Goal: Information Seeking & Learning: Compare options

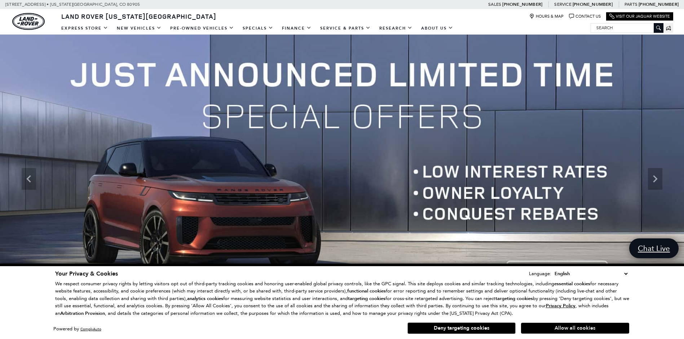
click at [570, 330] on button "Allow all cookies" at bounding box center [575, 328] width 108 height 11
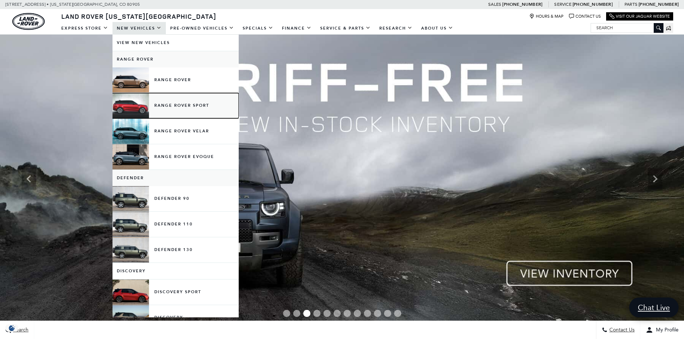
click at [162, 107] on link "Range Rover Sport" at bounding box center [176, 105] width 126 height 25
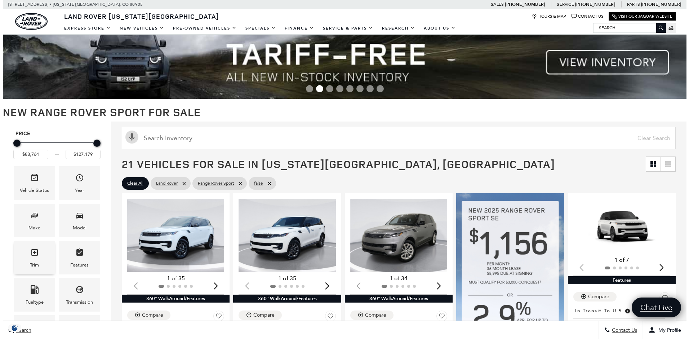
scroll to position [108, 0]
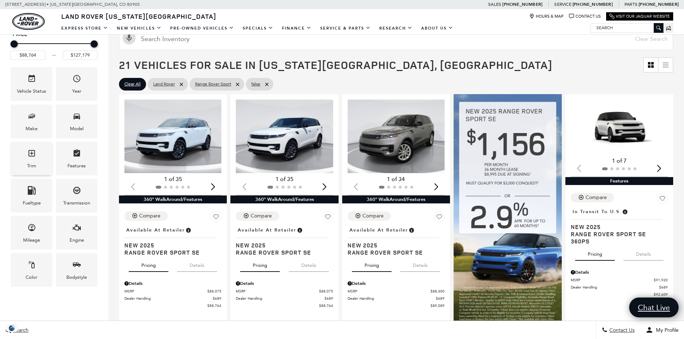
click at [32, 162] on div "Trim" at bounding box center [31, 166] width 9 height 8
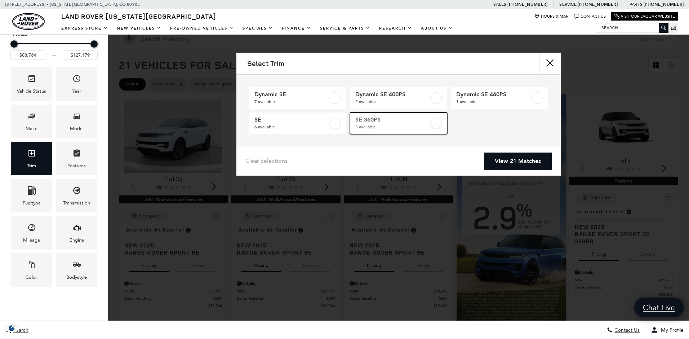
click at [435, 126] on label at bounding box center [437, 124] width 12 height 12
type input "$92,609"
type input "$95,709"
checkbox input "true"
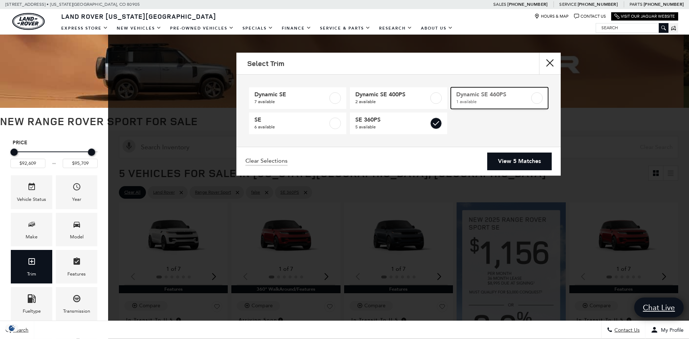
click at [535, 99] on label at bounding box center [537, 98] width 12 height 12
type input "$103,254"
checkbox input "true"
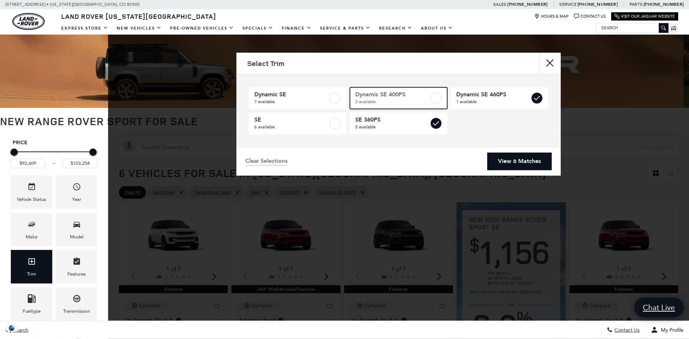
click at [434, 99] on label at bounding box center [437, 98] width 12 height 12
type input "$107,369"
checkbox input "true"
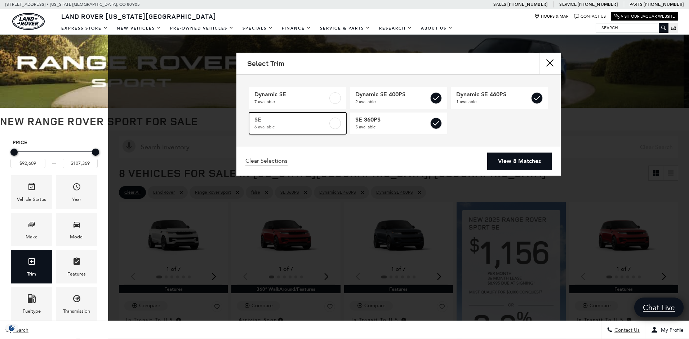
click at [336, 124] on label at bounding box center [336, 124] width 12 height 12
type input "$88,764"
checkbox input "true"
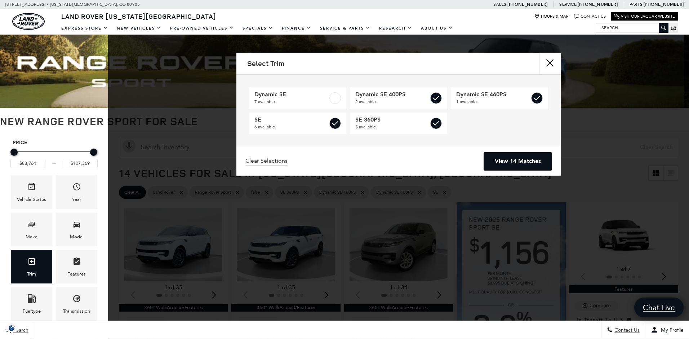
click at [519, 162] on link "View 14 Matches" at bounding box center [518, 162] width 68 height 18
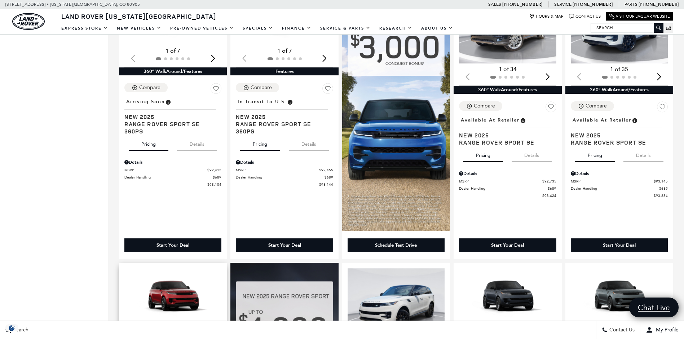
scroll to position [397, 0]
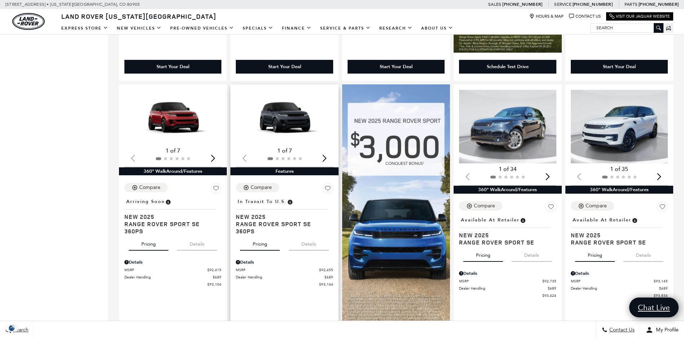
click at [330, 161] on div "Next slide" at bounding box center [325, 158] width 10 height 16
click at [326, 161] on div "Next slide" at bounding box center [325, 158] width 10 height 16
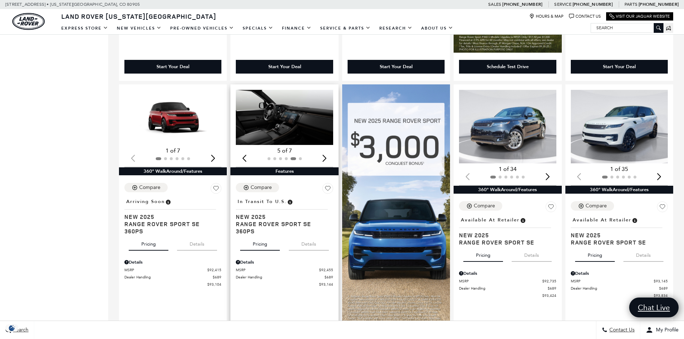
click at [326, 161] on div "Next slide" at bounding box center [325, 158] width 10 height 16
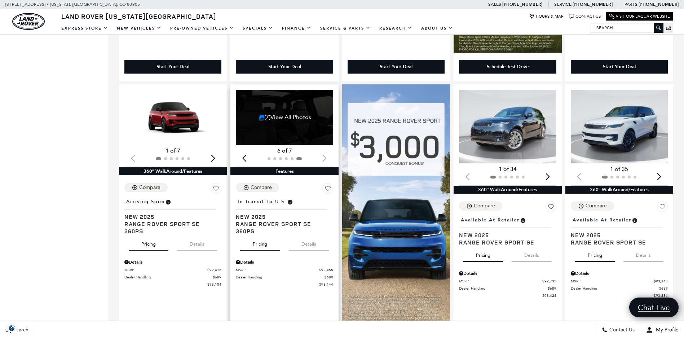
click at [326, 161] on div at bounding box center [284, 159] width 97 height 8
click at [278, 127] on div "(7) View All Photos" at bounding box center [285, 117] width 98 height 55
click at [273, 126] on div "(7) View All Photos" at bounding box center [285, 117] width 98 height 55
click at [274, 120] on link "(7) View All Photos" at bounding box center [285, 117] width 53 height 7
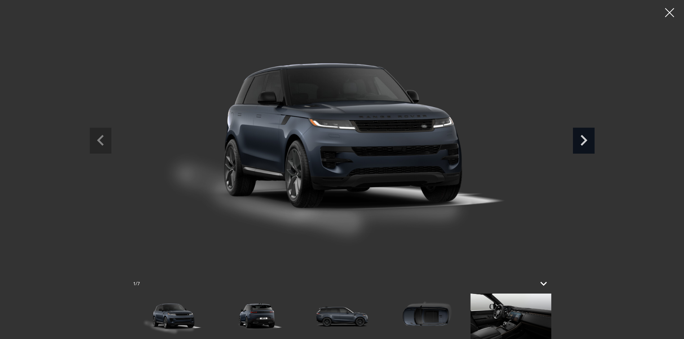
click at [582, 144] on icon "Next slide" at bounding box center [584, 140] width 7 height 11
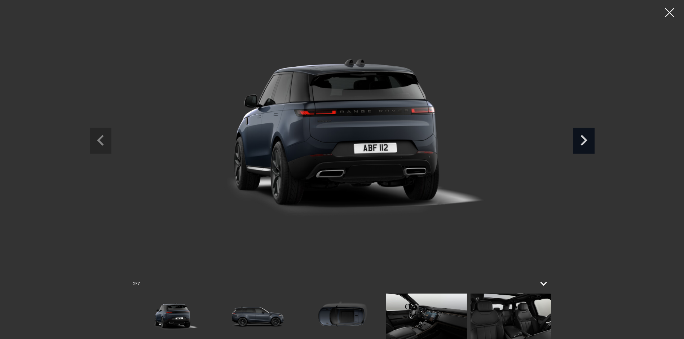
click at [582, 144] on icon "Next slide" at bounding box center [584, 140] width 7 height 11
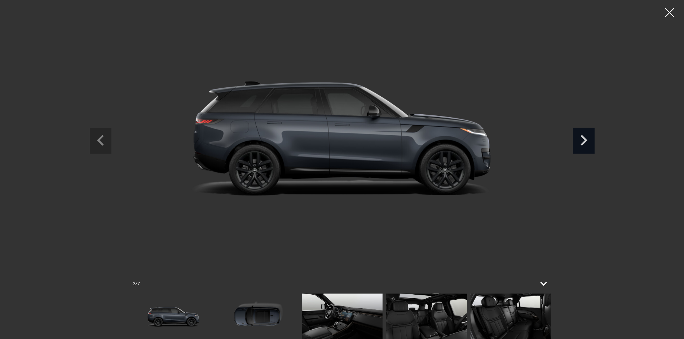
click at [582, 144] on icon "Next slide" at bounding box center [584, 140] width 7 height 11
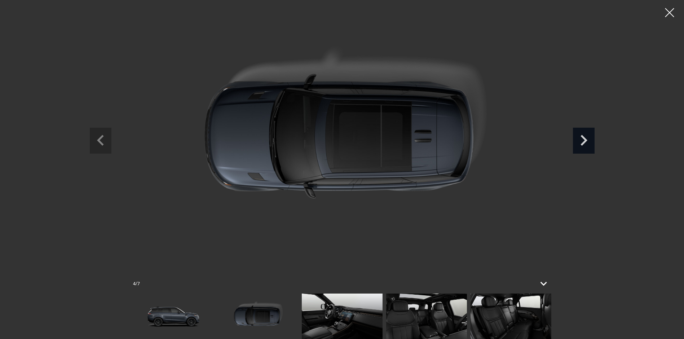
click at [582, 144] on icon "Next slide" at bounding box center [584, 140] width 7 height 11
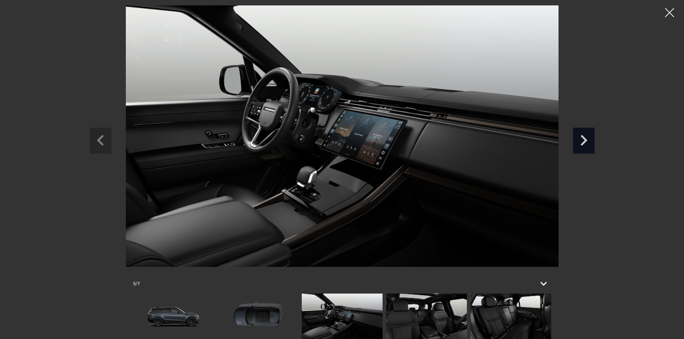
click at [582, 144] on icon "Next slide" at bounding box center [584, 140] width 7 height 11
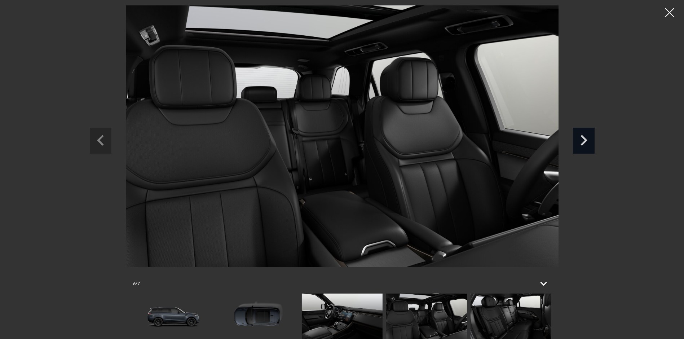
click at [582, 144] on icon "Next slide" at bounding box center [584, 140] width 7 height 11
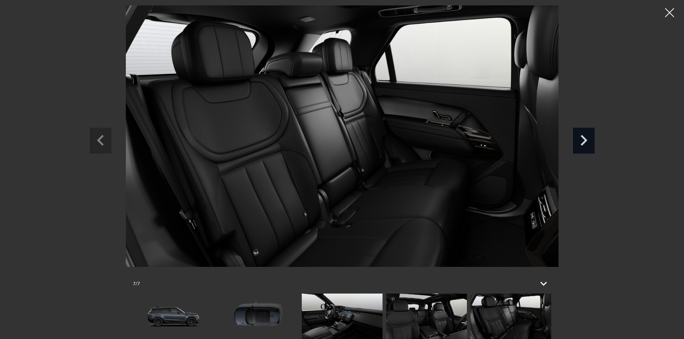
click at [582, 144] on icon "Next slide" at bounding box center [584, 140] width 7 height 11
click at [579, 143] on icon "Next slide" at bounding box center [584, 139] width 22 height 23
click at [584, 143] on icon "Next slide" at bounding box center [584, 140] width 7 height 11
click at [97, 144] on icon "Previous slide" at bounding box center [101, 139] width 22 height 23
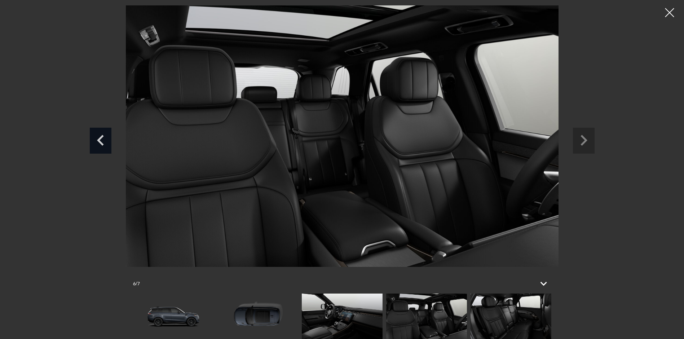
click at [97, 144] on icon "Previous slide" at bounding box center [101, 139] width 22 height 23
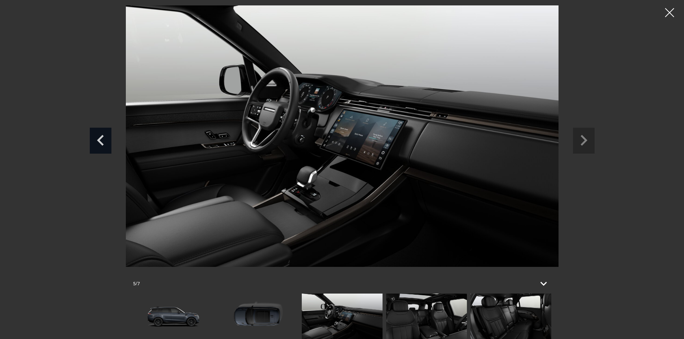
click at [97, 144] on icon "Previous slide" at bounding box center [101, 139] width 22 height 23
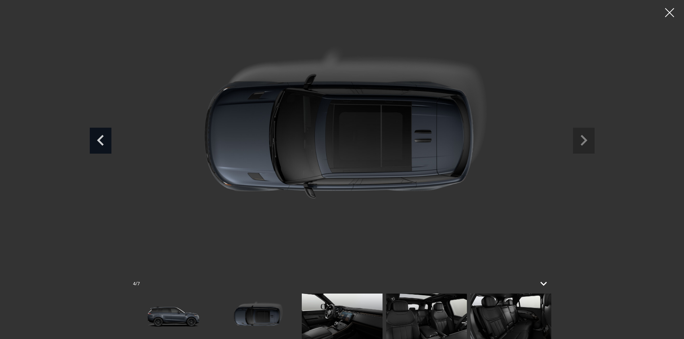
click at [100, 141] on icon "Previous slide" at bounding box center [100, 140] width 7 height 11
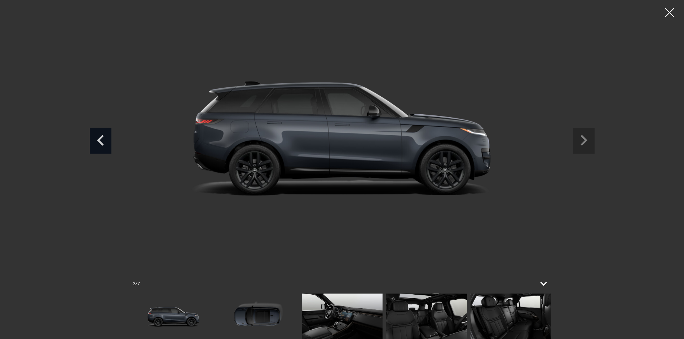
click at [100, 141] on icon "Previous slide" at bounding box center [100, 140] width 7 height 11
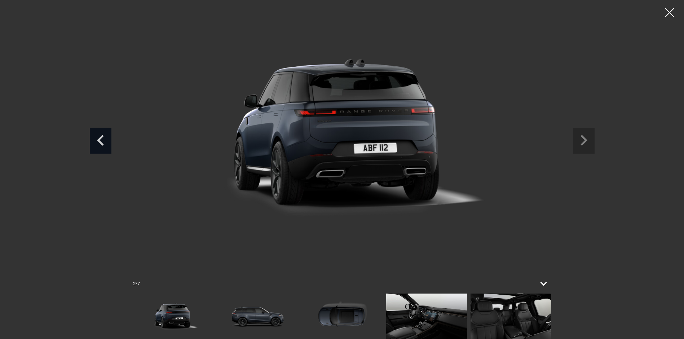
click at [100, 141] on icon "Previous slide" at bounding box center [100, 140] width 7 height 11
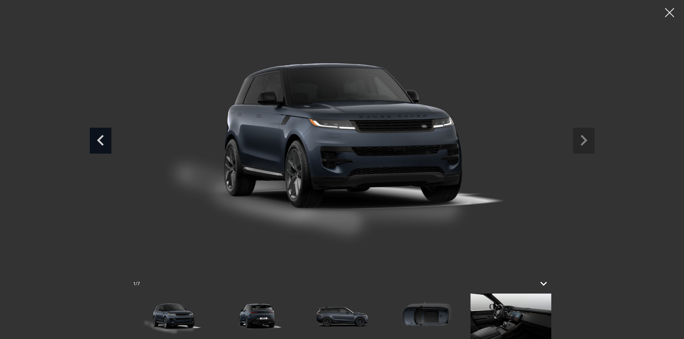
click at [100, 141] on icon "Previous slide" at bounding box center [100, 140] width 7 height 11
click at [670, 14] on div at bounding box center [669, 12] width 19 height 19
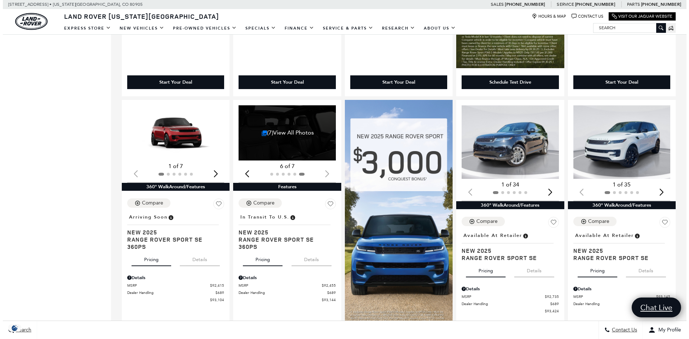
scroll to position [108, 0]
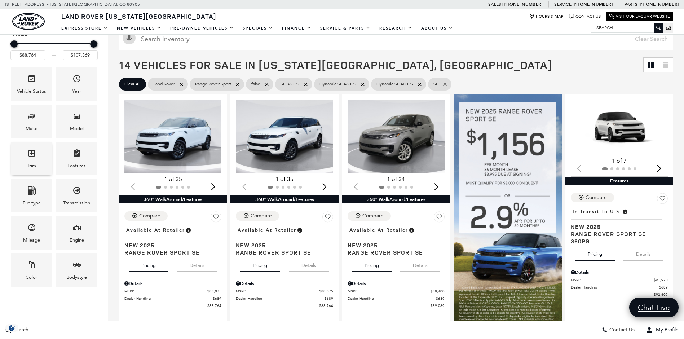
click at [34, 159] on span "Trim" at bounding box center [31, 154] width 9 height 15
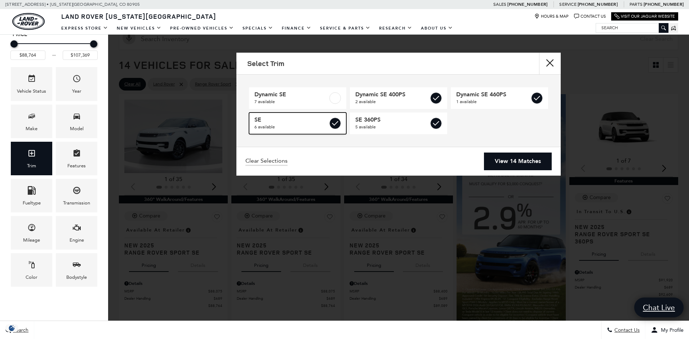
click at [334, 122] on label at bounding box center [336, 124] width 12 height 12
type input "$92,609"
checkbox input "false"
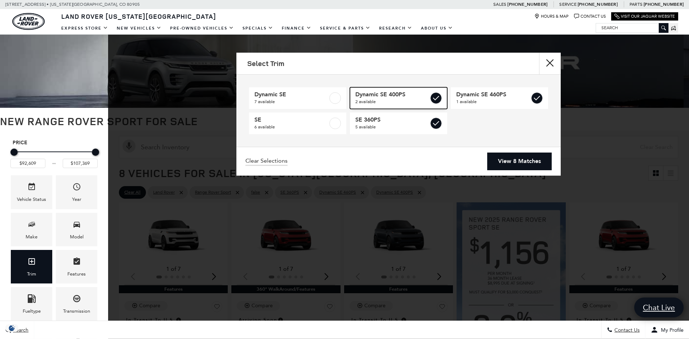
click at [438, 99] on label at bounding box center [437, 98] width 12 height 12
type input "$103,254"
checkbox input "false"
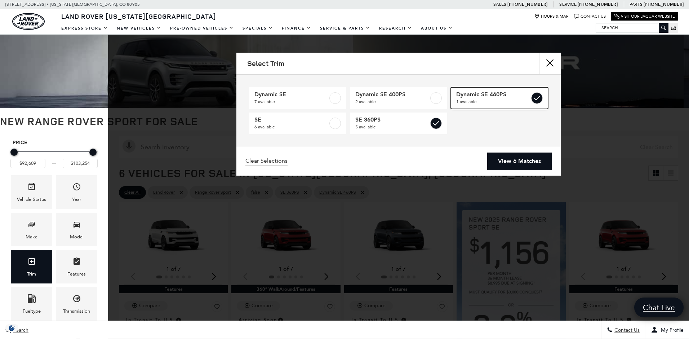
click at [536, 98] on label at bounding box center [537, 98] width 12 height 12
type input "$95,709"
checkbox input "false"
click at [514, 164] on link "View 5 Matches" at bounding box center [520, 162] width 65 height 18
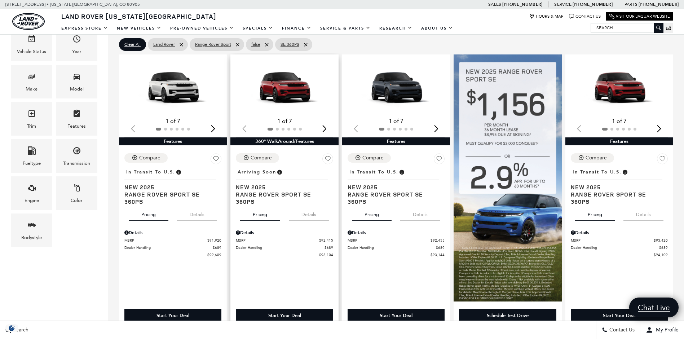
scroll to position [180, 0]
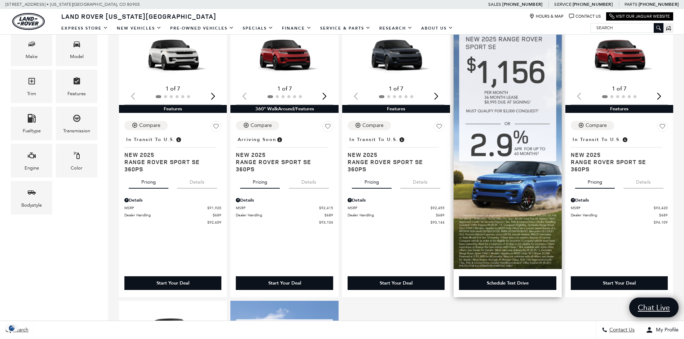
click at [534, 212] on img at bounding box center [508, 145] width 108 height 247
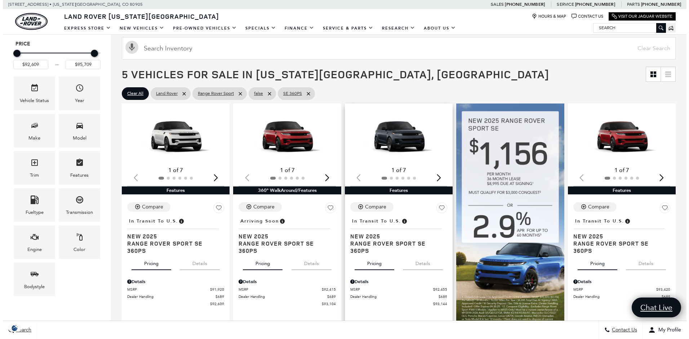
scroll to position [72, 0]
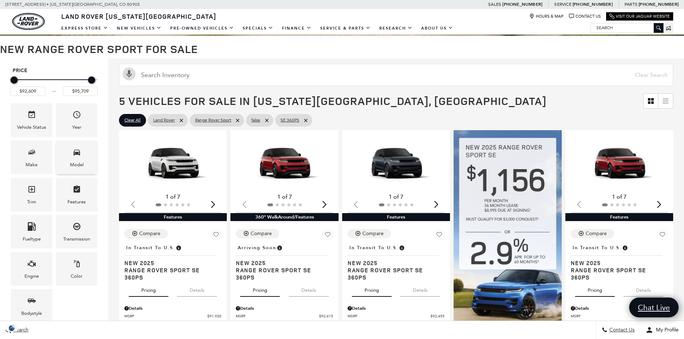
click at [83, 156] on div "Model" at bounding box center [76, 158] width 41 height 34
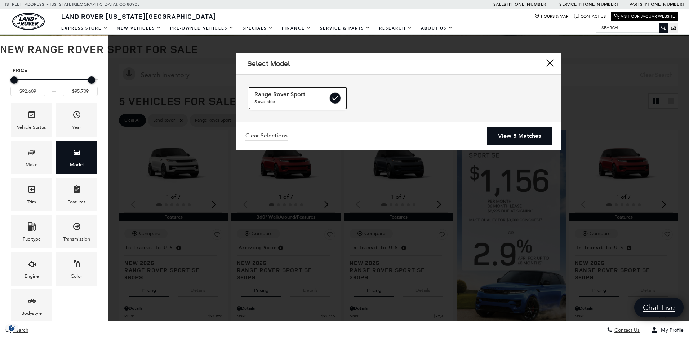
click at [334, 95] on label at bounding box center [336, 98] width 12 height 12
checkbox input "false"
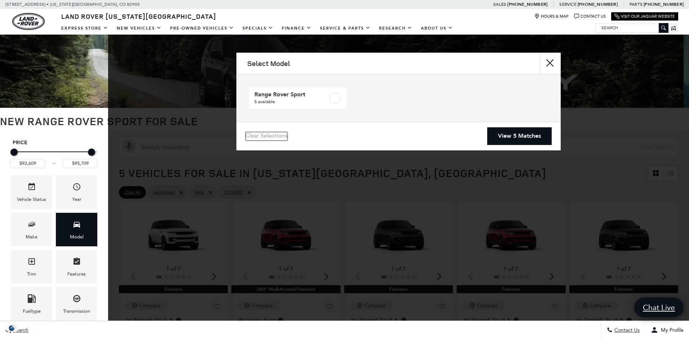
click at [274, 136] on link "Clear Selections" at bounding box center [267, 136] width 42 height 9
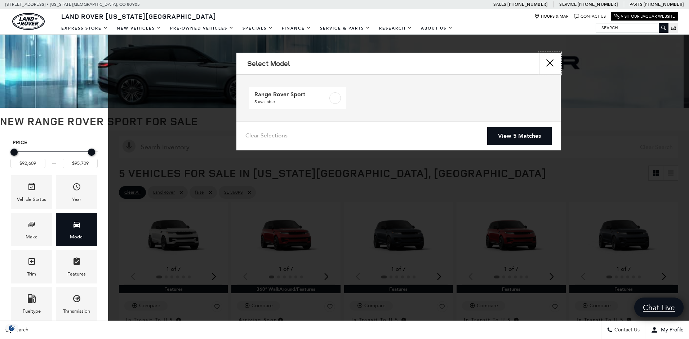
click at [550, 64] on button "Close" at bounding box center [550, 64] width 22 height 22
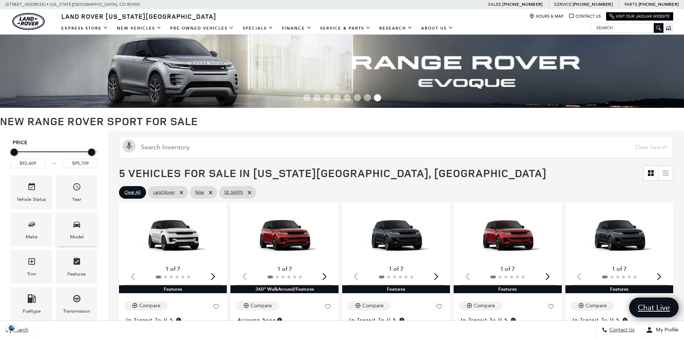
click at [76, 232] on span "Model" at bounding box center [76, 225] width 9 height 15
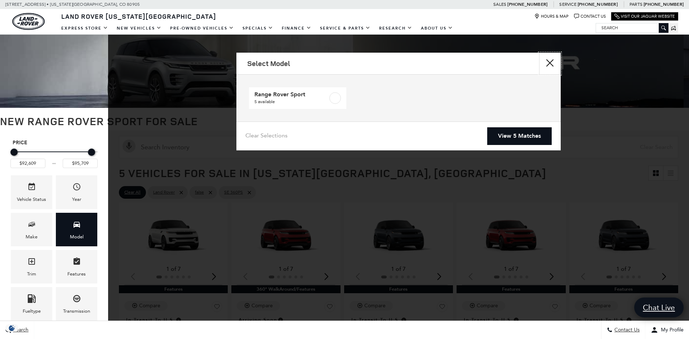
click at [548, 66] on button "Close" at bounding box center [550, 64] width 22 height 22
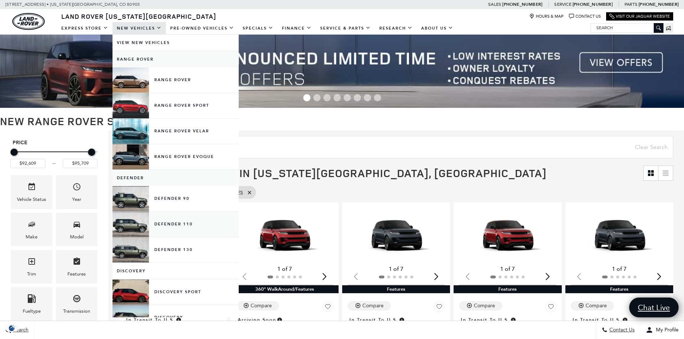
scroll to position [36, 0]
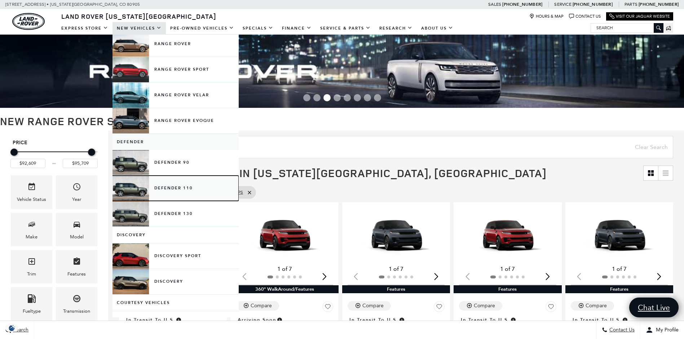
click at [170, 191] on link "Defender 110" at bounding box center [176, 188] width 126 height 25
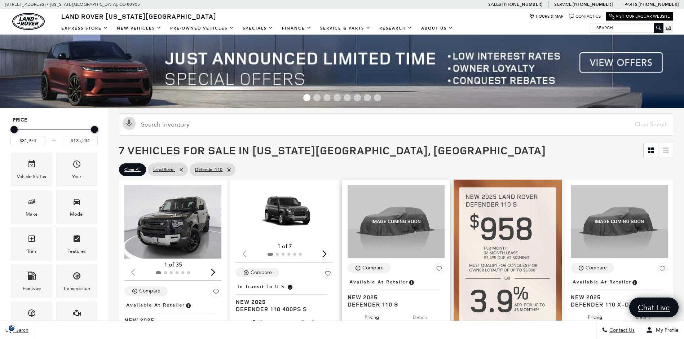
scroll to position [72, 0]
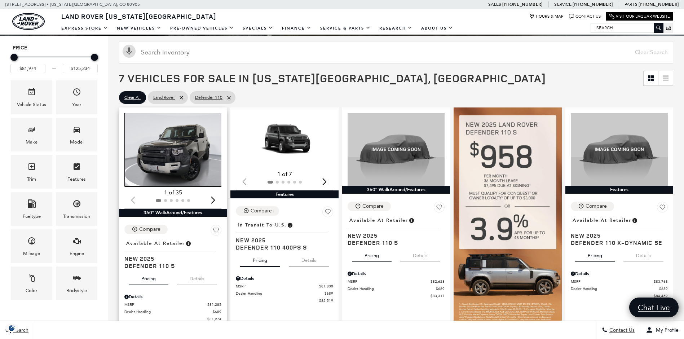
click at [158, 160] on img "1 / 2" at bounding box center [173, 150] width 98 height 74
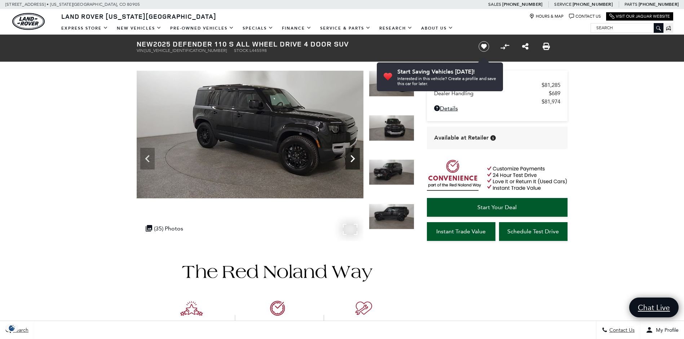
click at [351, 160] on icon "Next" at bounding box center [352, 158] width 14 height 14
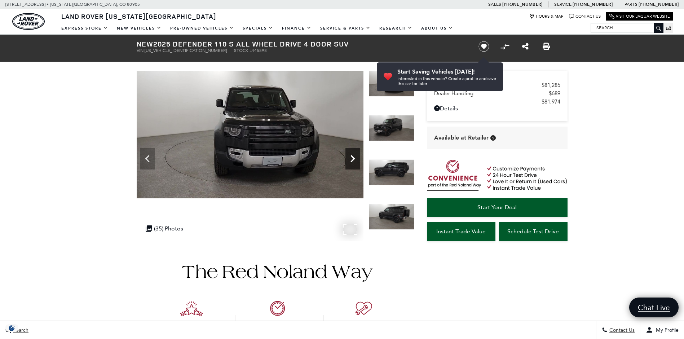
click at [351, 160] on icon "Next" at bounding box center [352, 158] width 14 height 14
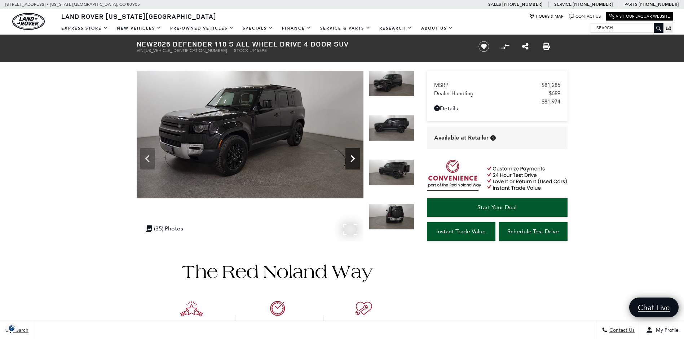
click at [351, 160] on icon "Next" at bounding box center [352, 158] width 14 height 14
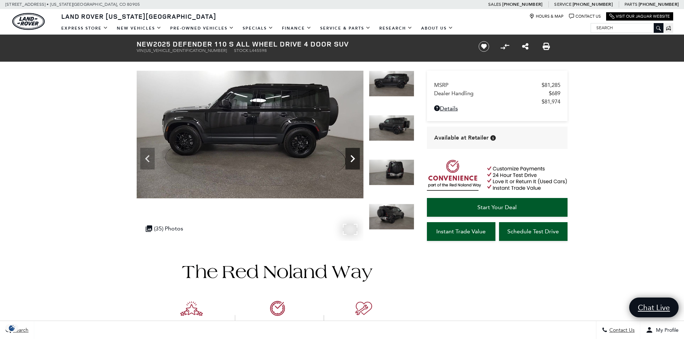
click at [351, 160] on icon "Next" at bounding box center [352, 158] width 14 height 14
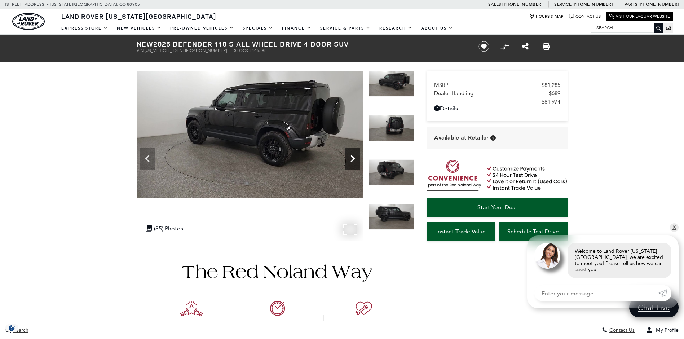
click at [351, 159] on icon "Next" at bounding box center [352, 158] width 14 height 14
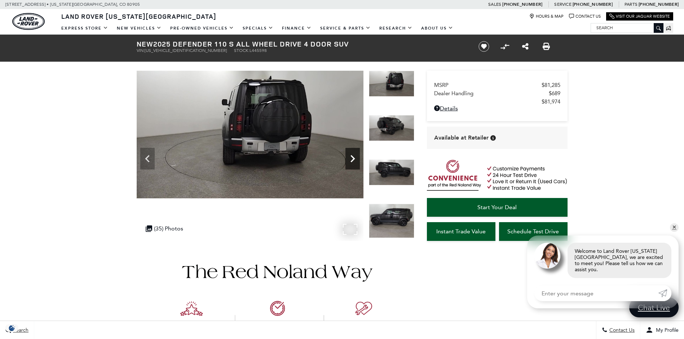
click at [351, 159] on icon "Next" at bounding box center [352, 158] width 14 height 14
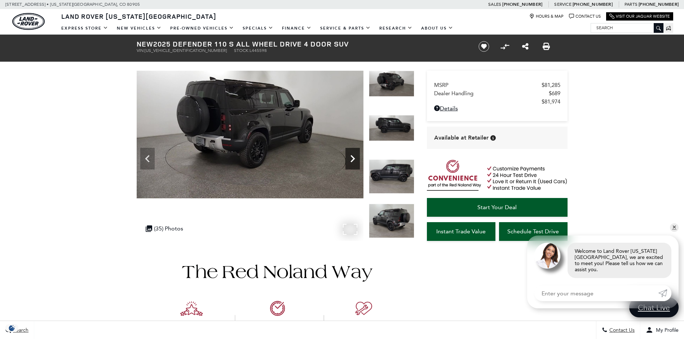
click at [351, 159] on icon "Next" at bounding box center [352, 158] width 14 height 14
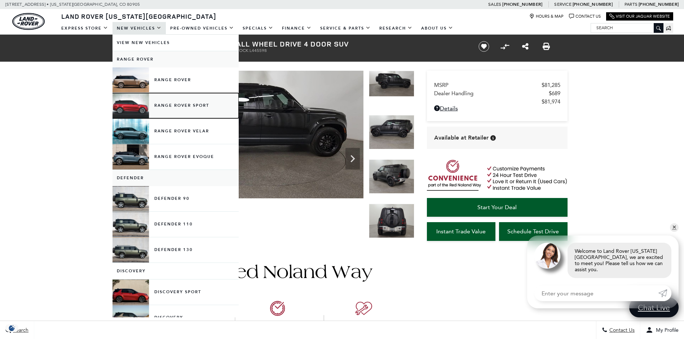
click at [177, 110] on link "Range Rover Sport" at bounding box center [176, 105] width 126 height 25
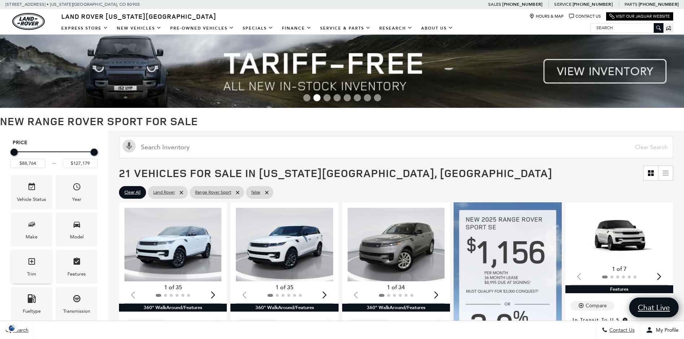
click at [31, 265] on icon "Trim" at bounding box center [31, 261] width 9 height 9
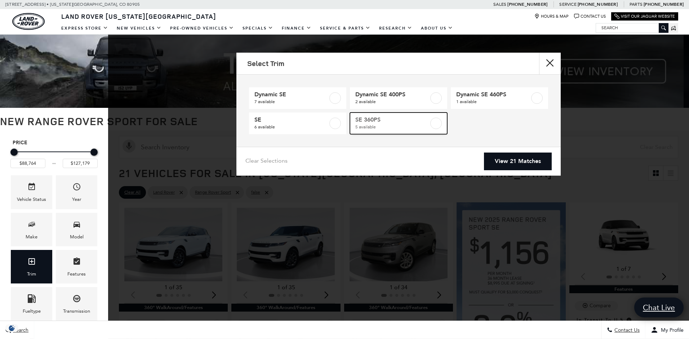
click at [414, 120] on span "SE 360PS" at bounding box center [393, 119] width 74 height 7
type input "$92,609"
type input "$95,709"
checkbox input "true"
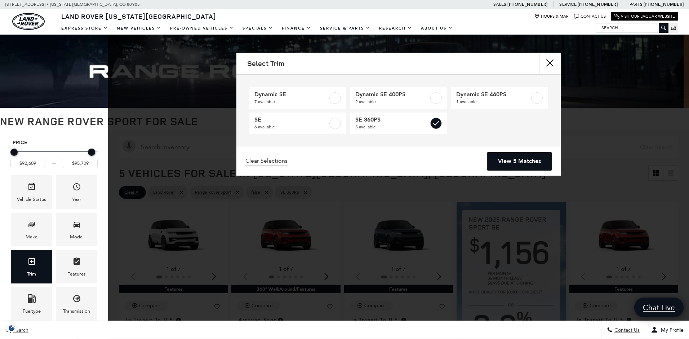
click at [513, 158] on link "View 5 Matches" at bounding box center [520, 162] width 65 height 18
